Goal: Information Seeking & Learning: Learn about a topic

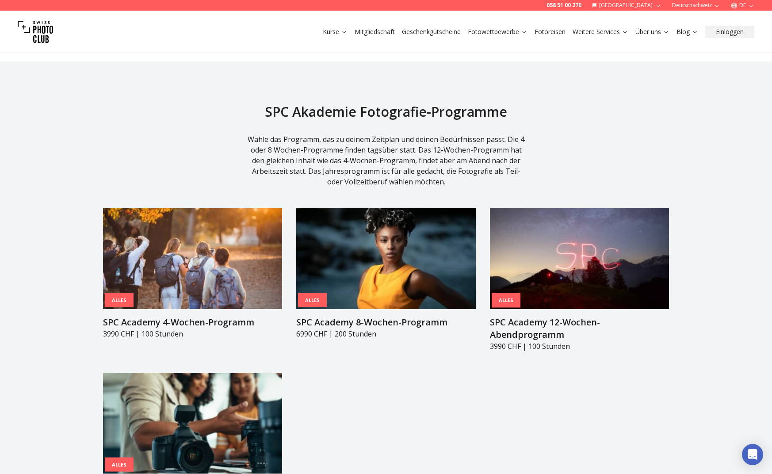
scroll to position [692, 0]
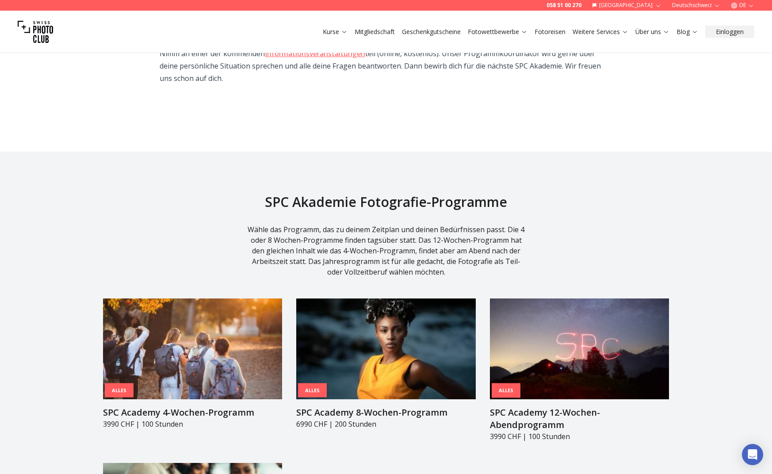
click at [357, 344] on div "Alles SPC Academy 4-Wochen-Programm 3990 CHF | 100 Stunden Alles SPC Academy 8-…" at bounding box center [386, 446] width 566 height 295
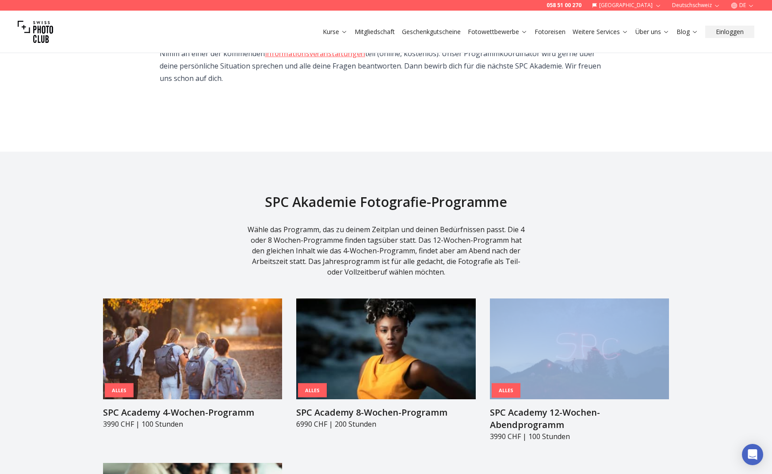
click at [356, 345] on div "Alles SPC Academy 4-Wochen-Programm 3990 CHF | 100 Stunden Alles SPC Academy 8-…" at bounding box center [386, 446] width 566 height 295
click at [551, 299] on img at bounding box center [579, 349] width 179 height 101
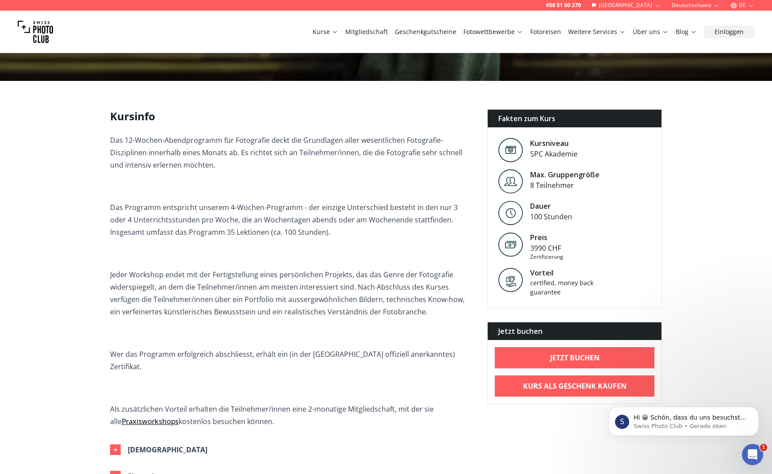
scroll to position [165, 0]
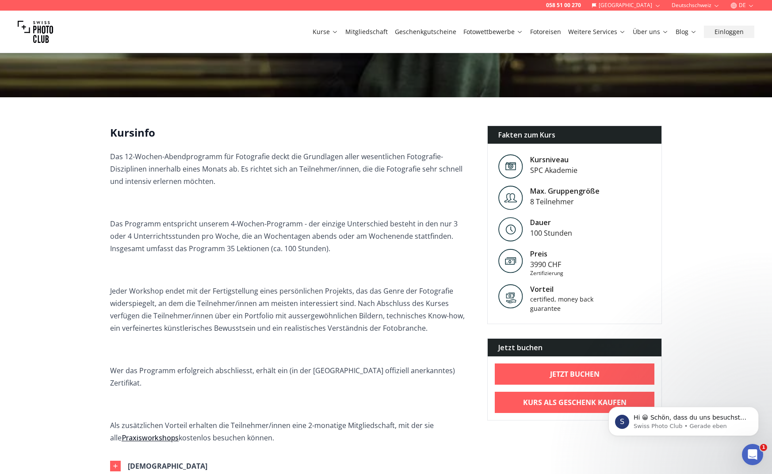
click at [556, 165] on div "SPC Akademie" at bounding box center [553, 170] width 47 height 11
